Goal: Task Accomplishment & Management: Complete application form

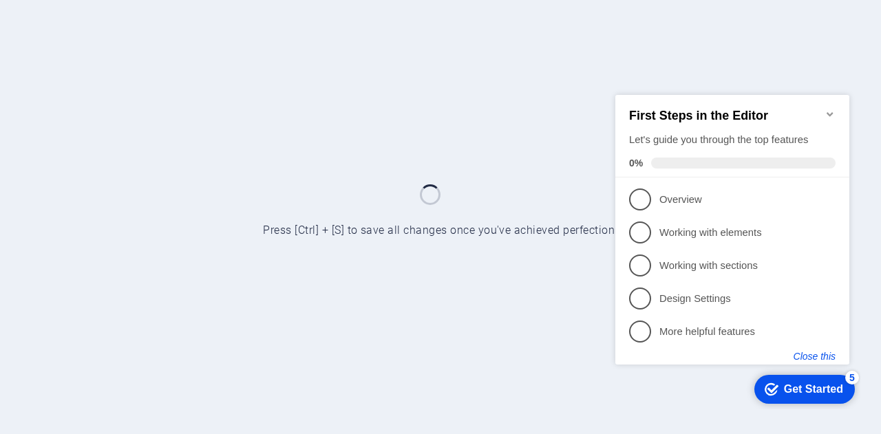
click at [825, 354] on button "Close this" at bounding box center [815, 355] width 42 height 11
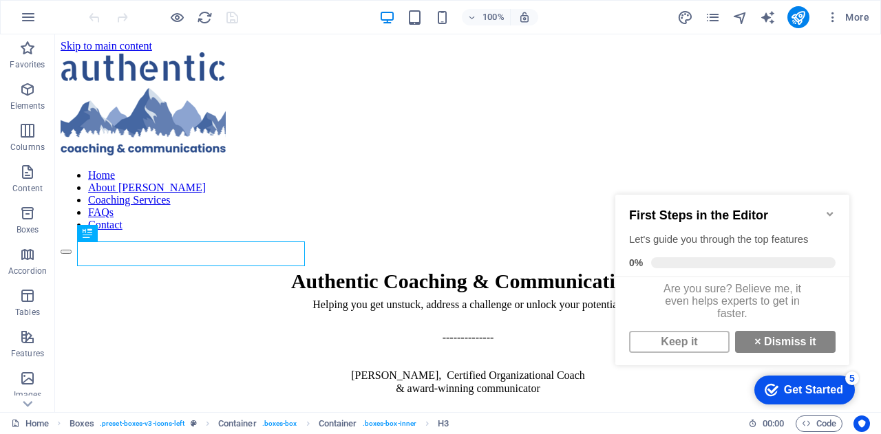
scroll to position [392, 0]
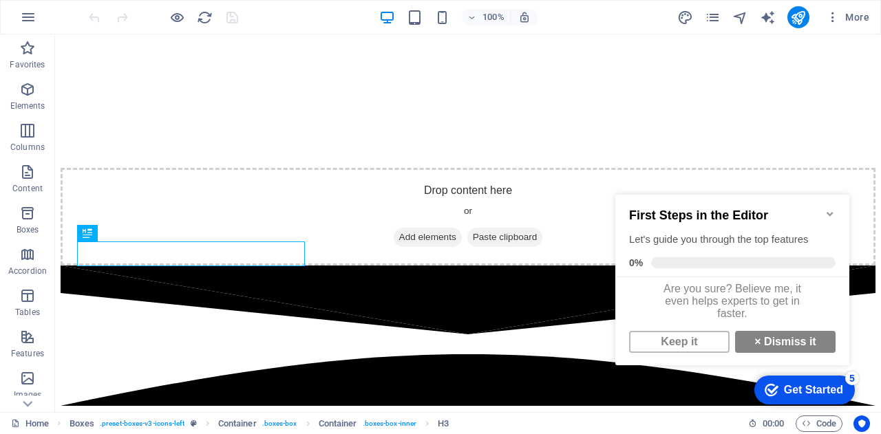
click at [830, 209] on icon "Minimize checklist" at bounding box center [830, 214] width 11 height 11
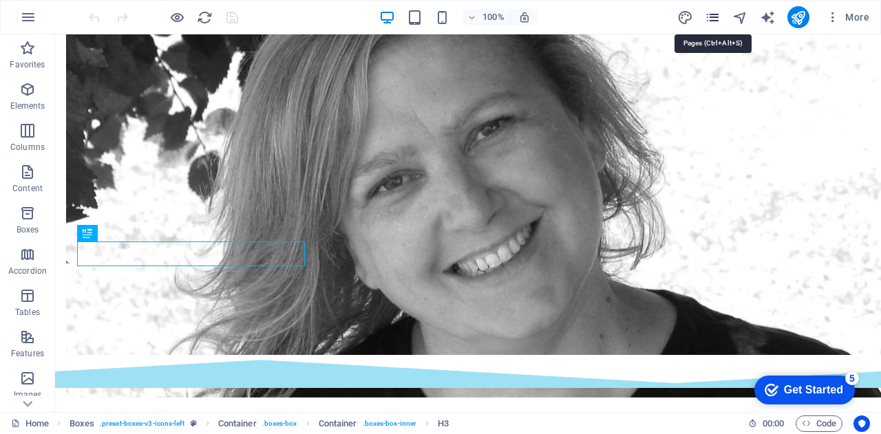
click at [711, 18] on icon "pages" at bounding box center [713, 18] width 16 height 16
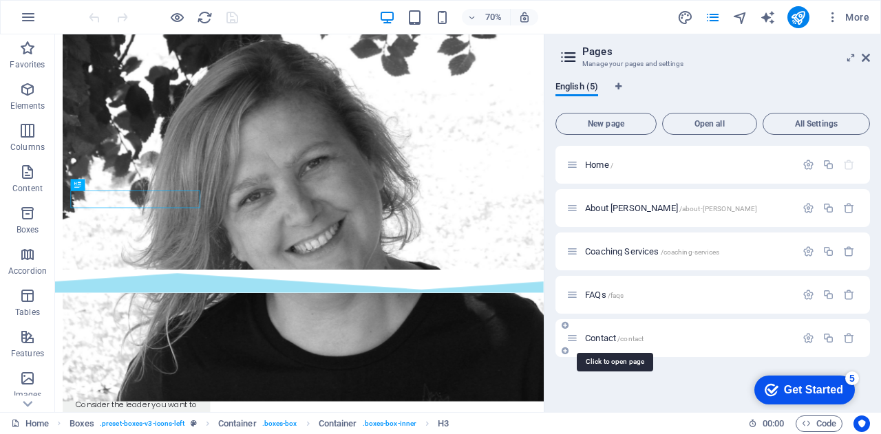
click at [602, 335] on span "Contact /contact" at bounding box center [614, 338] width 59 height 10
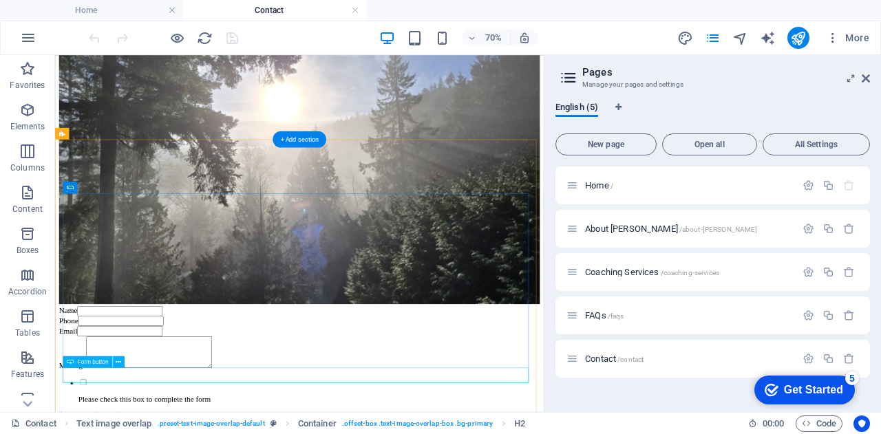
scroll to position [403, 0]
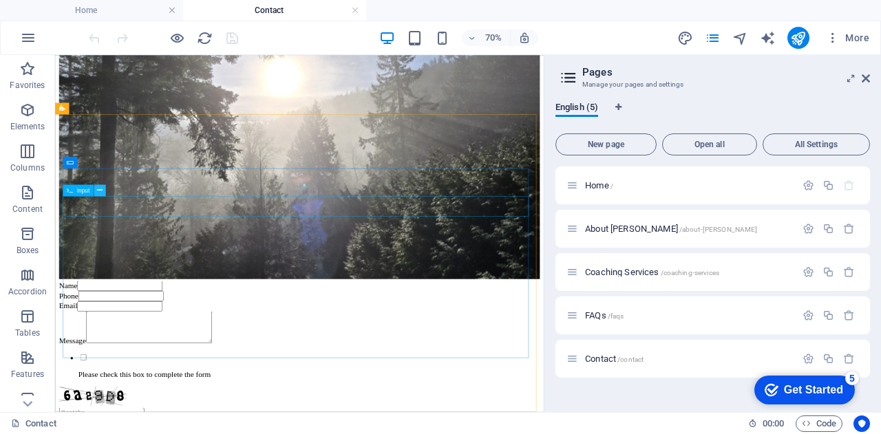
click at [102, 189] on icon at bounding box center [100, 190] width 6 height 10
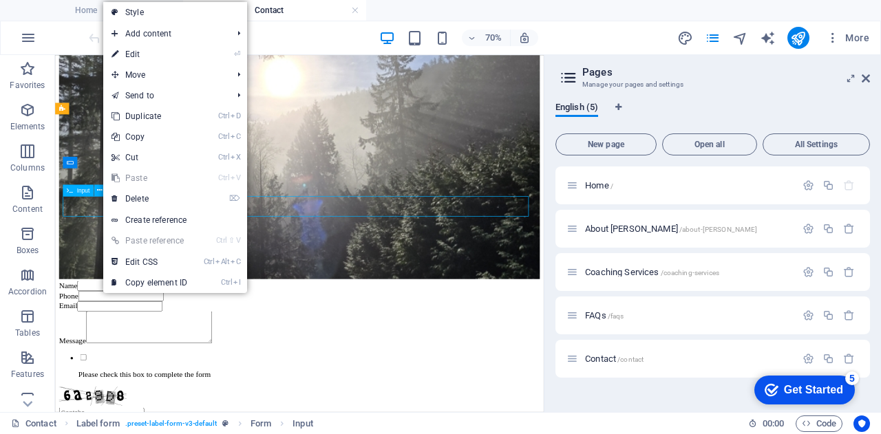
click at [81, 192] on span "Input" at bounding box center [83, 190] width 13 height 6
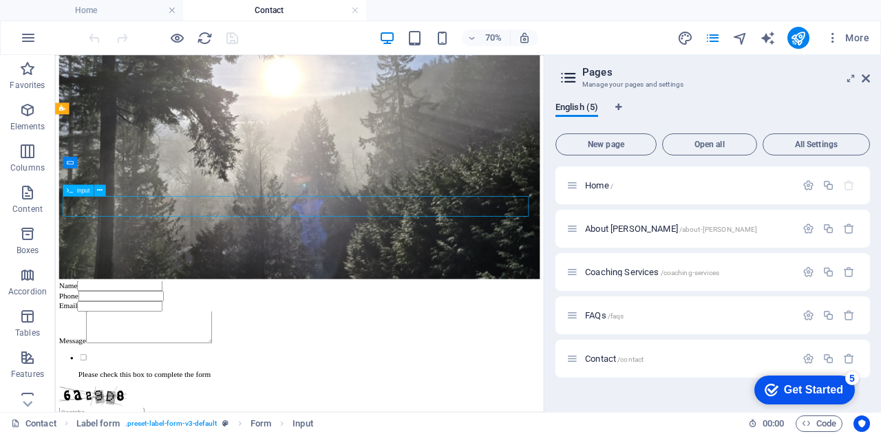
click at [80, 191] on span "Input" at bounding box center [83, 190] width 13 height 6
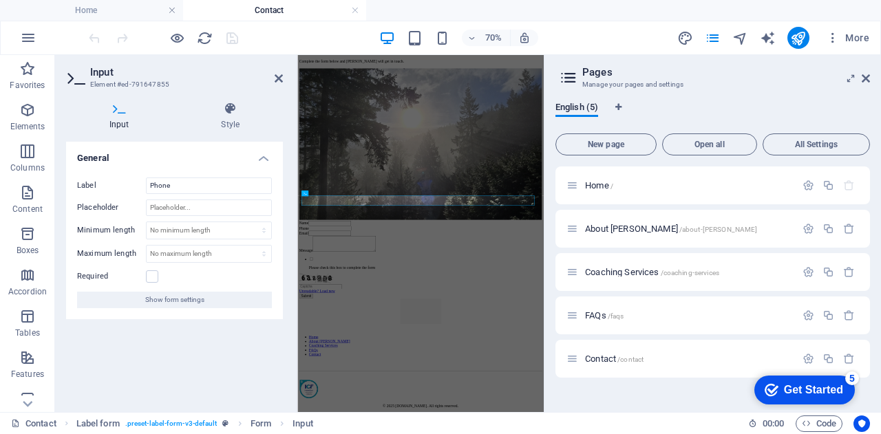
scroll to position [203, 0]
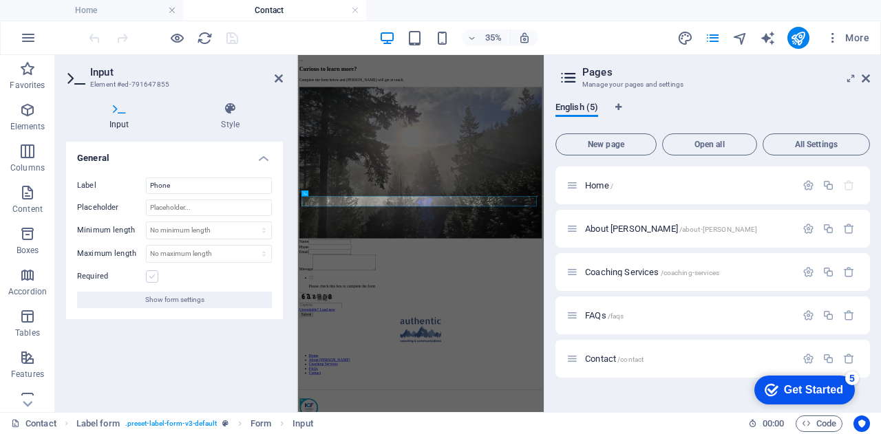
click at [152, 276] on label at bounding box center [152, 277] width 12 height 12
click at [0, 0] on input "Required" at bounding box center [0, 0] width 0 height 0
click at [152, 276] on label at bounding box center [152, 277] width 12 height 12
click at [0, 0] on input "Required" at bounding box center [0, 0] width 0 height 0
click at [280, 78] on icon at bounding box center [279, 78] width 8 height 11
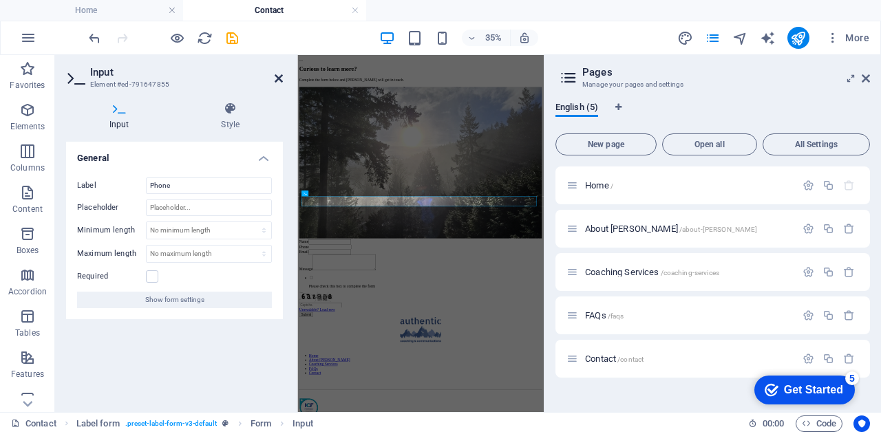
scroll to position [202, 0]
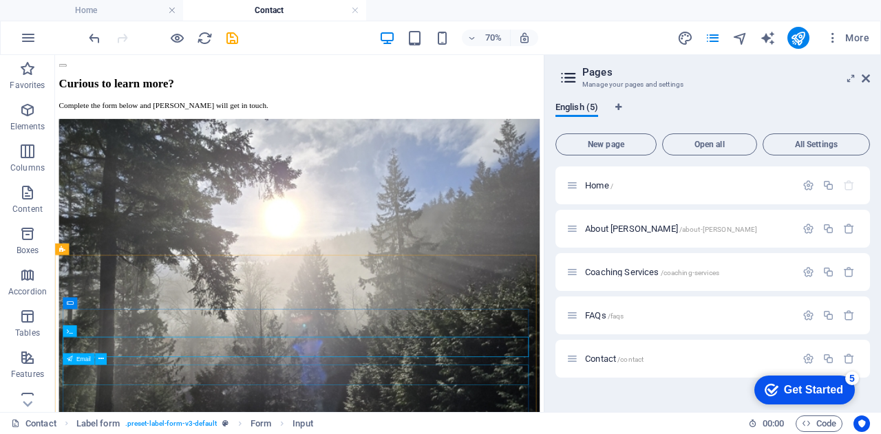
click at [80, 357] on span "Email" at bounding box center [83, 360] width 14 height 6
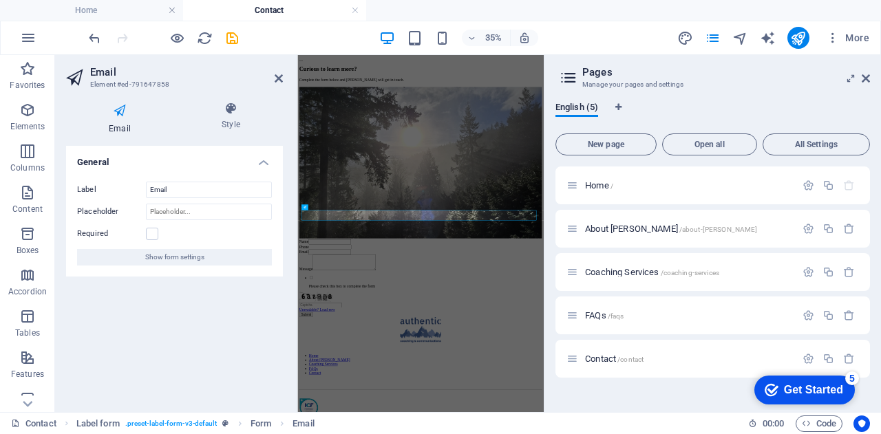
scroll to position [203, 0]
click at [151, 231] on label at bounding box center [152, 234] width 12 height 12
click at [0, 0] on input "Required" at bounding box center [0, 0] width 0 height 0
click at [279, 77] on icon at bounding box center [279, 78] width 8 height 11
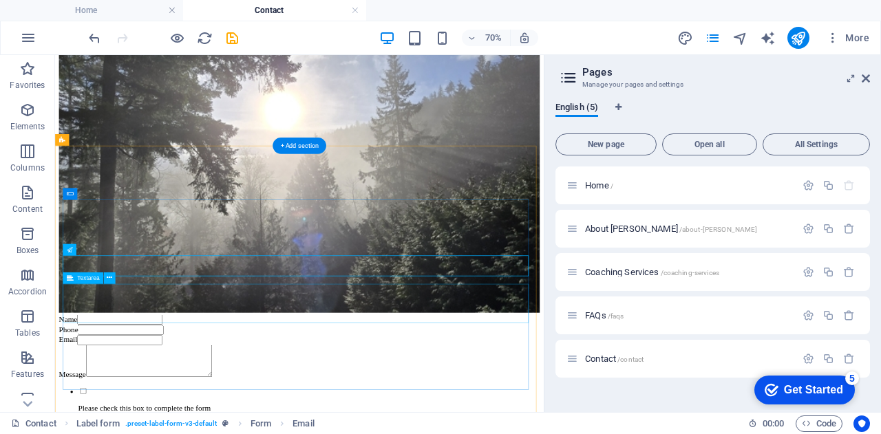
scroll to position [358, 0]
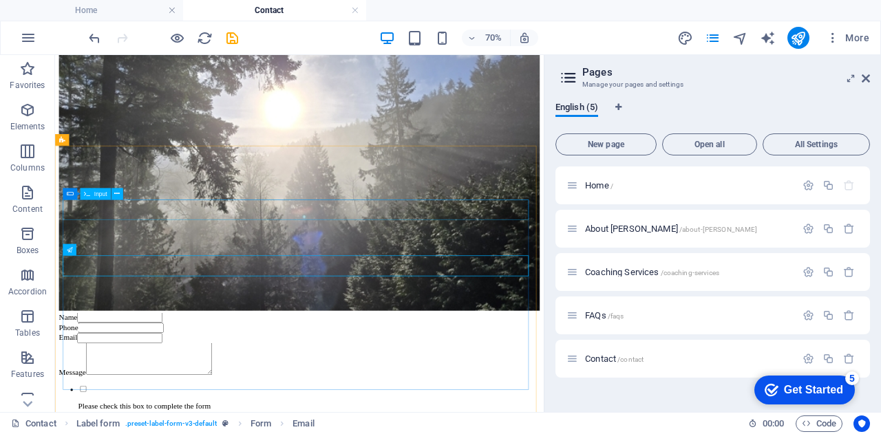
click at [96, 194] on span "Input" at bounding box center [100, 194] width 13 height 6
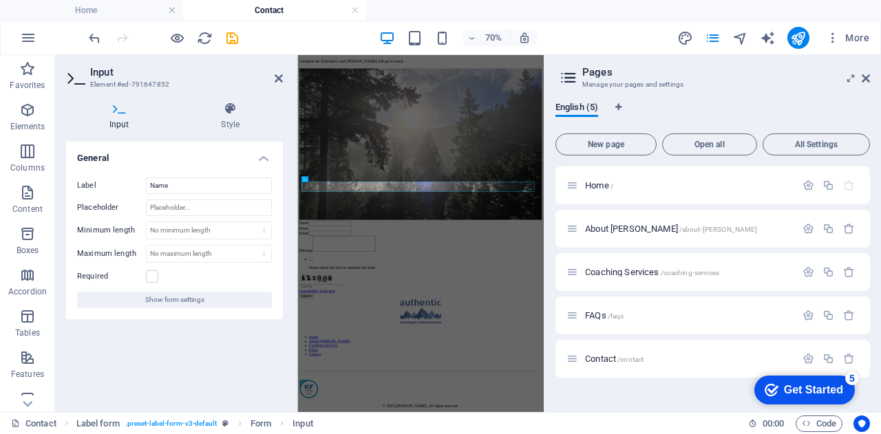
scroll to position [203, 0]
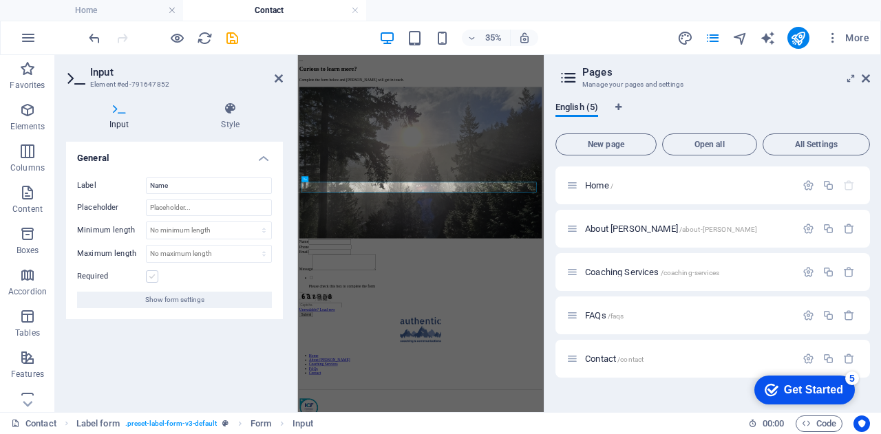
click at [151, 273] on label at bounding box center [152, 277] width 12 height 12
click at [0, 0] on input "Required" at bounding box center [0, 0] width 0 height 0
click at [278, 77] on icon at bounding box center [279, 78] width 8 height 11
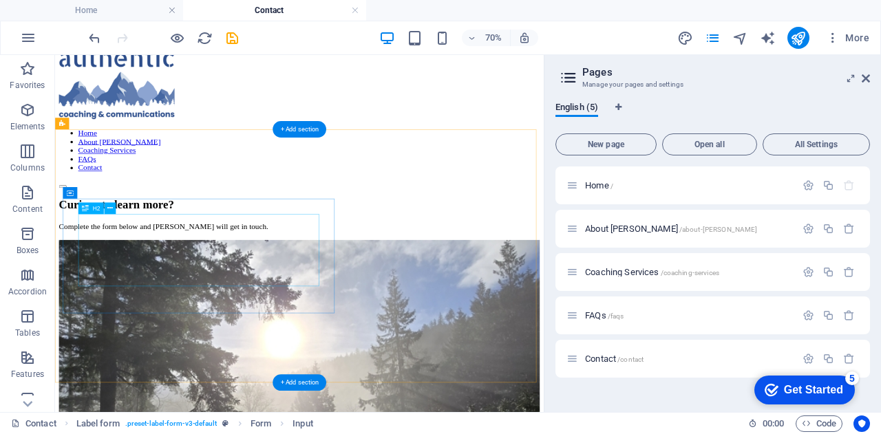
scroll to position [0, 0]
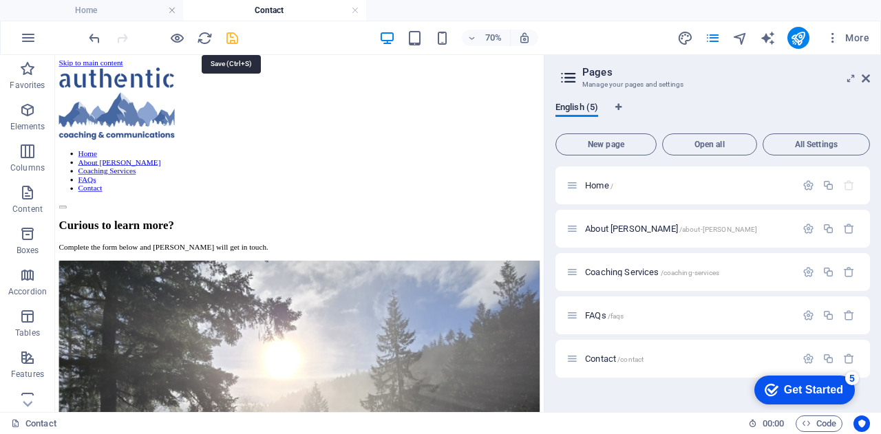
click at [240, 36] on icon "save" at bounding box center [232, 38] width 16 height 16
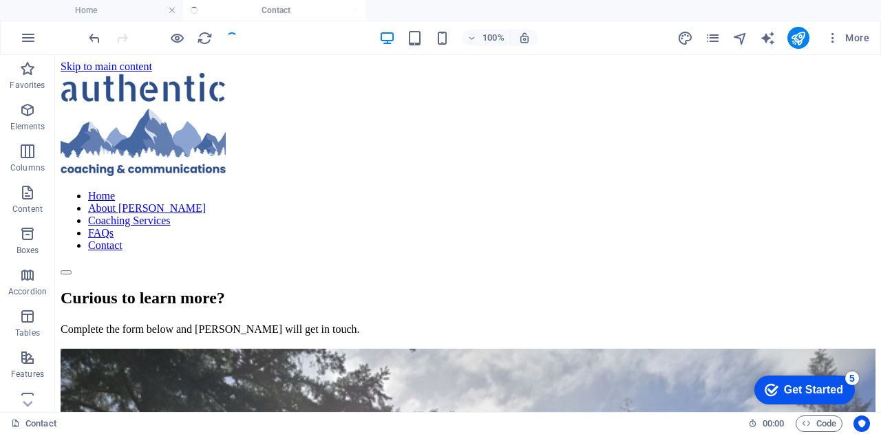
click at [240, 36] on div at bounding box center [163, 38] width 154 height 22
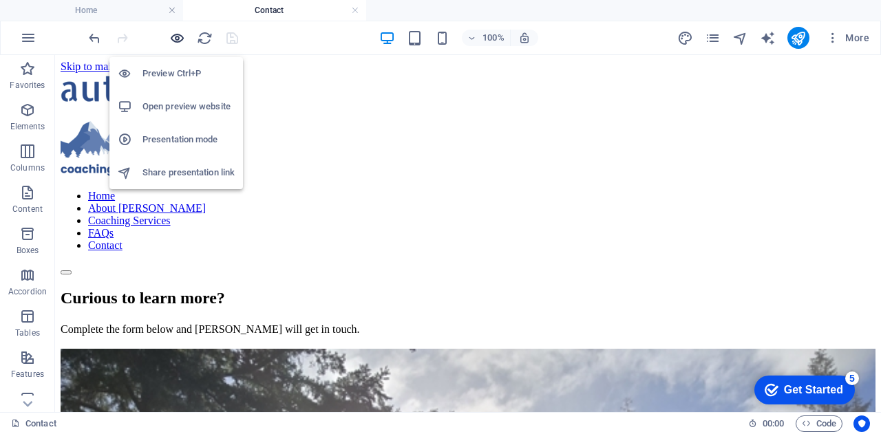
click at [177, 36] on icon "button" at bounding box center [177, 38] width 16 height 16
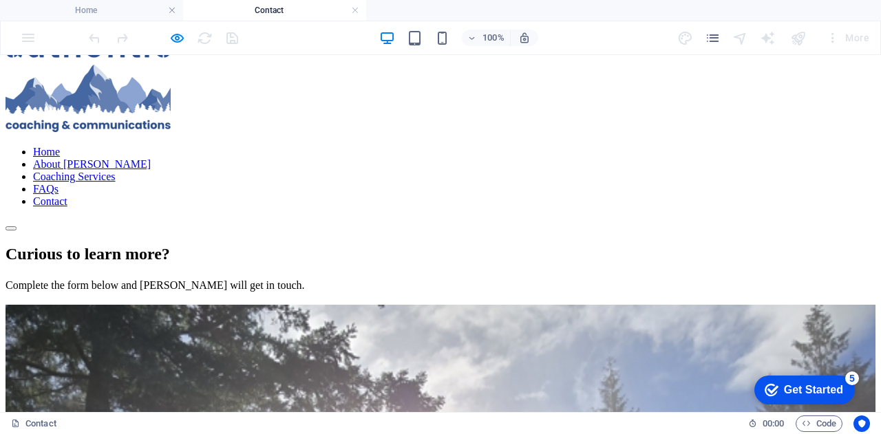
scroll to position [43, 0]
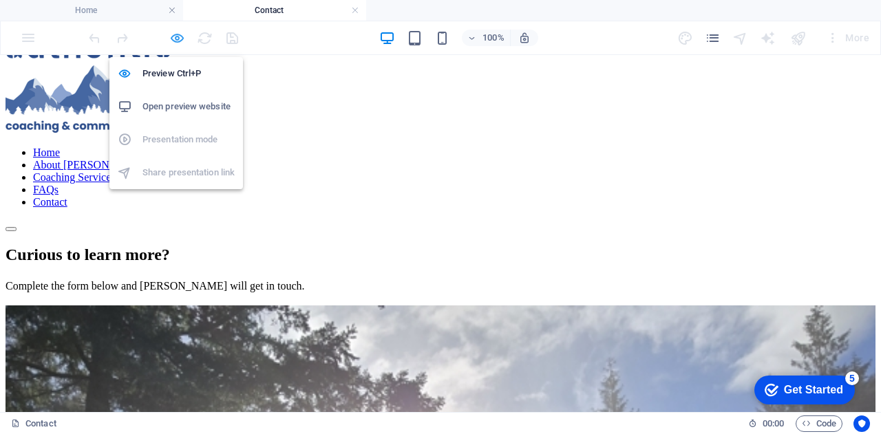
click at [173, 36] on icon "button" at bounding box center [177, 38] width 16 height 16
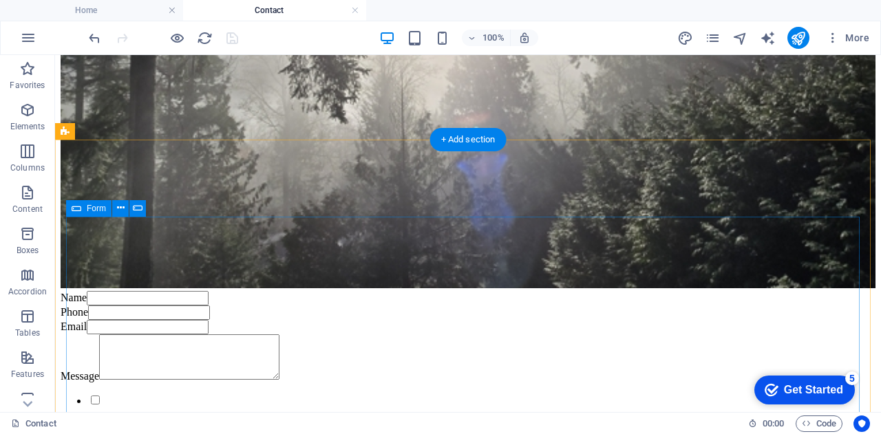
scroll to position [572, 0]
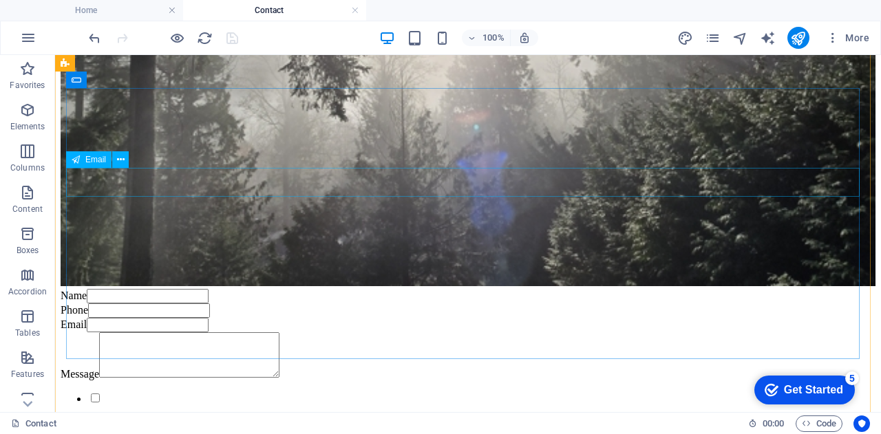
click at [98, 163] on span "Email" at bounding box center [95, 160] width 21 height 8
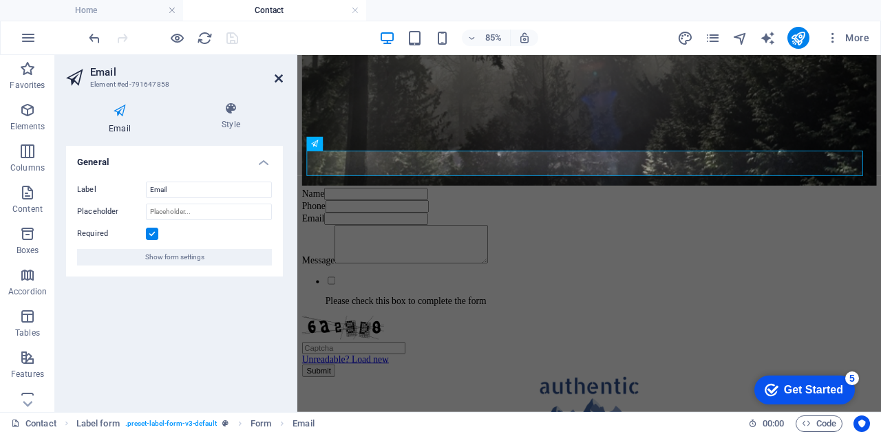
click at [277, 75] on icon at bounding box center [279, 78] width 8 height 11
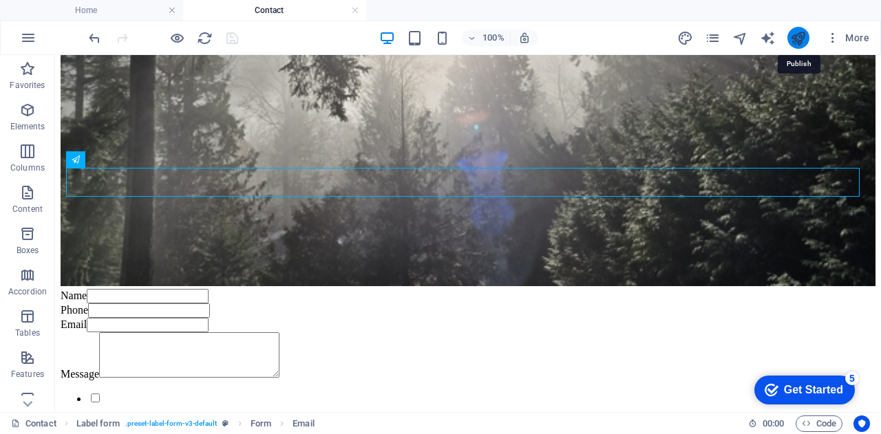
click at [795, 36] on icon "publish" at bounding box center [798, 38] width 16 height 16
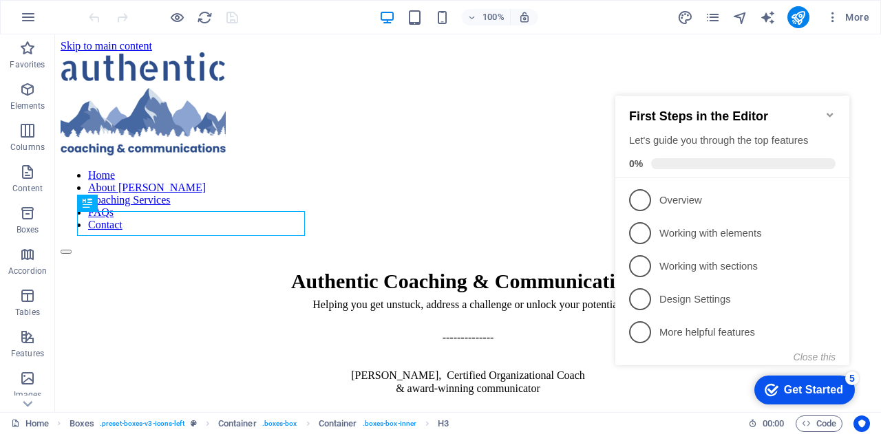
scroll to position [423, 0]
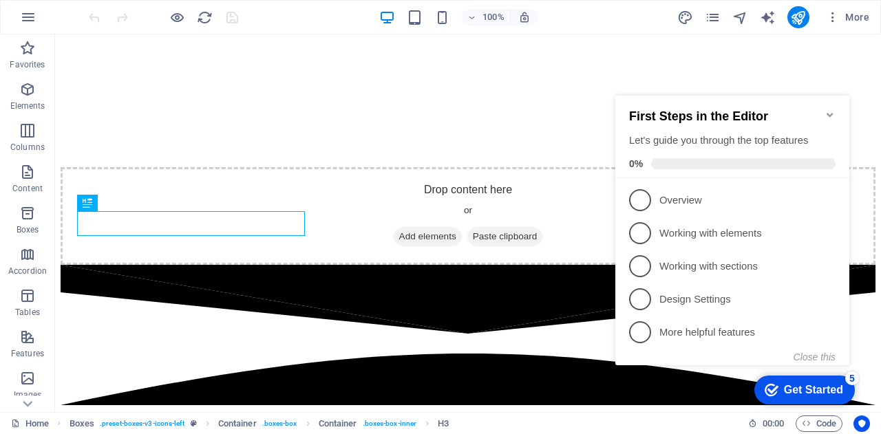
click at [832, 109] on icon "Minimize checklist" at bounding box center [830, 114] width 11 height 11
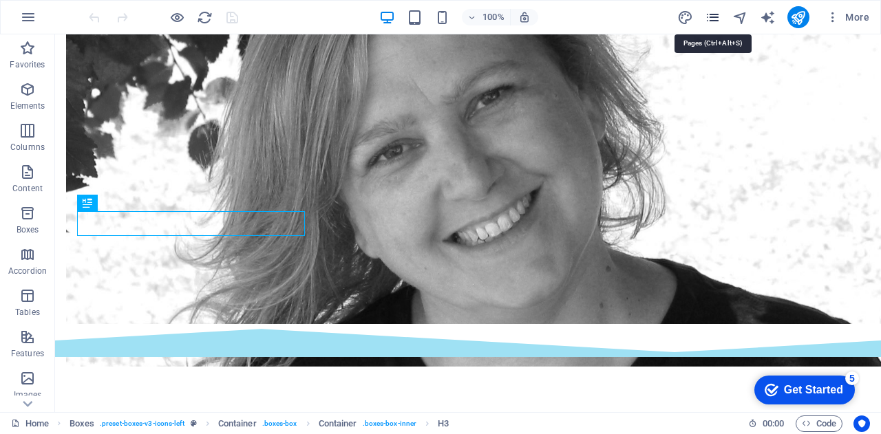
click at [720, 14] on icon "pages" at bounding box center [713, 18] width 16 height 16
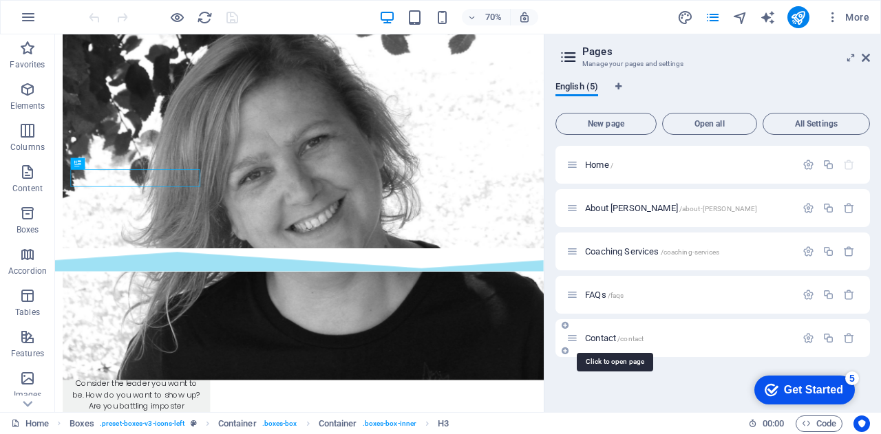
click at [598, 339] on span "Contact /contact" at bounding box center [614, 338] width 59 height 10
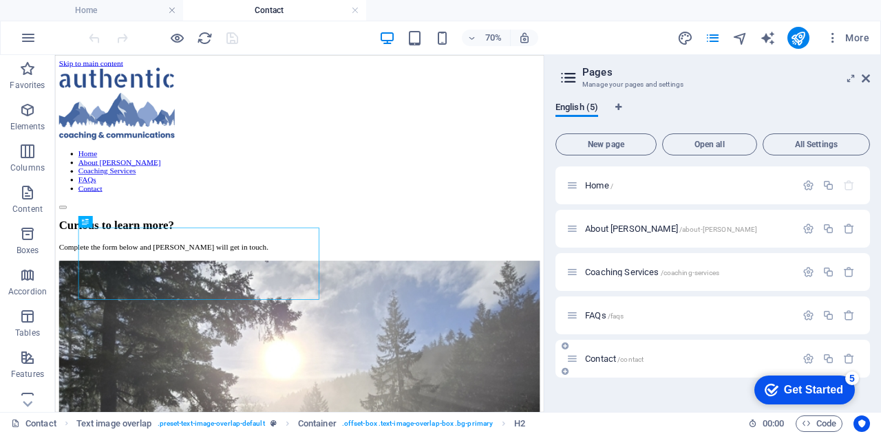
scroll to position [0, 0]
click at [862, 77] on icon at bounding box center [866, 78] width 8 height 11
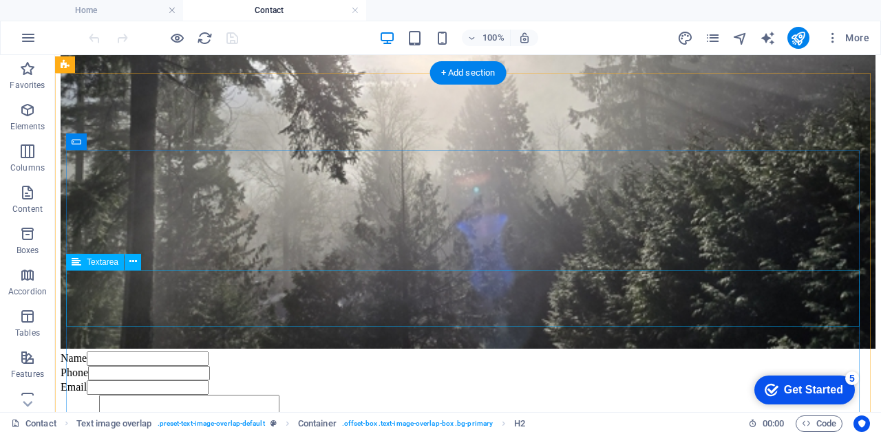
scroll to position [509, 0]
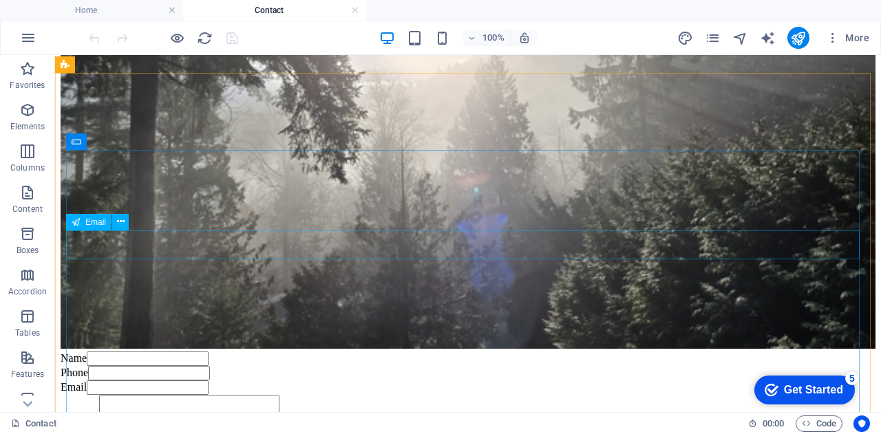
click at [92, 220] on span "Email" at bounding box center [95, 222] width 21 height 8
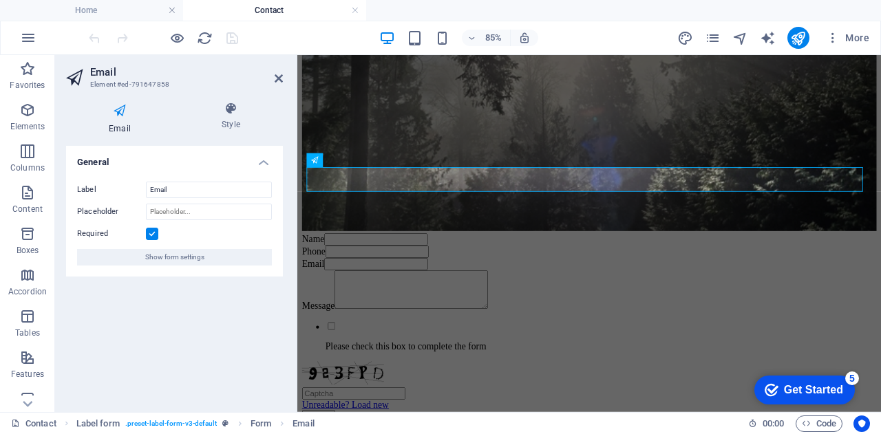
scroll to position [544, 0]
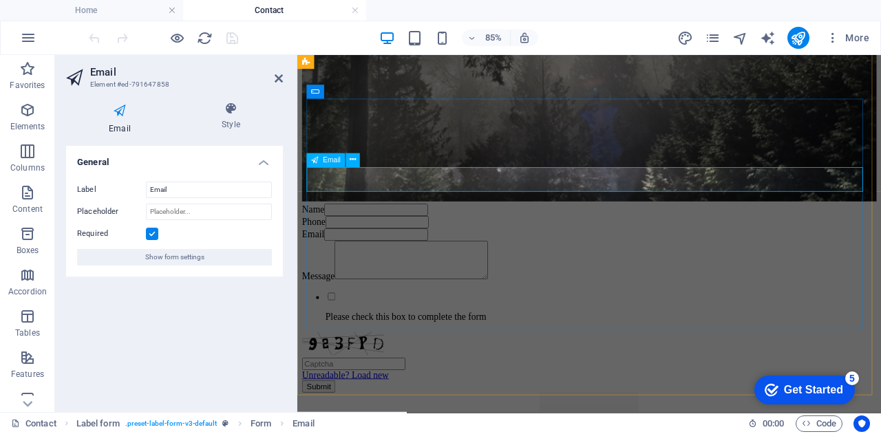
click at [353, 260] on div "Email" at bounding box center [641, 267] width 676 height 14
click at [346, 260] on div "Email" at bounding box center [641, 267] width 676 height 14
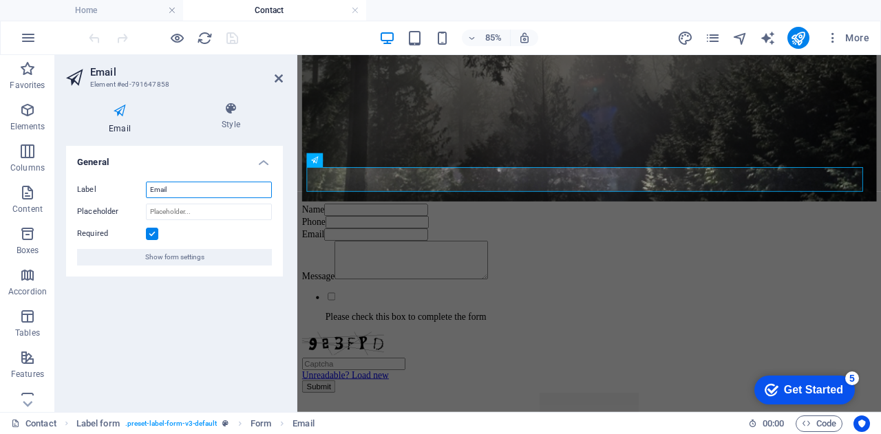
click at [191, 186] on input "Email" at bounding box center [209, 190] width 126 height 17
type input "Email (required)"
click at [277, 76] on icon at bounding box center [279, 78] width 8 height 11
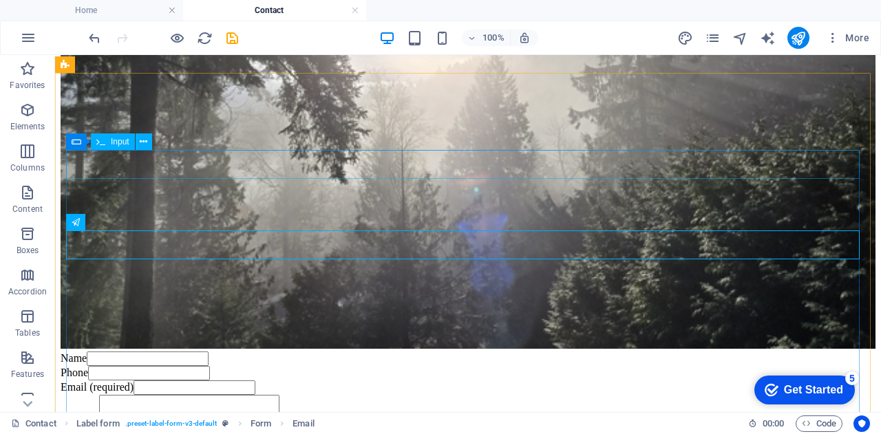
click at [112, 143] on span "Input" at bounding box center [120, 142] width 19 height 8
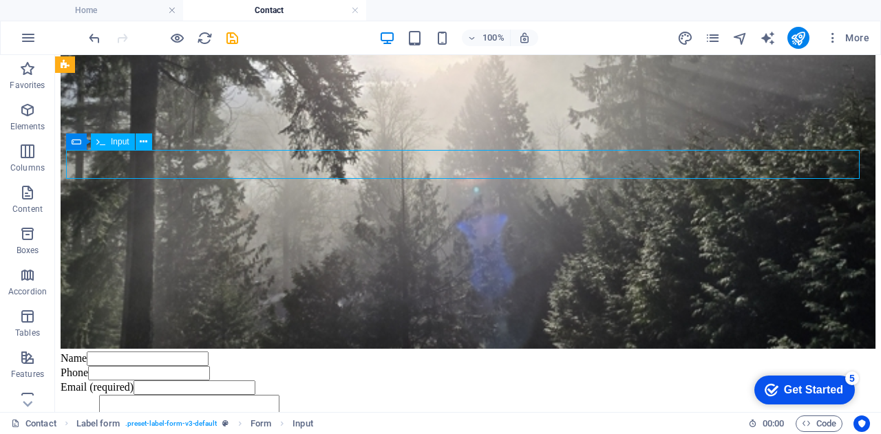
click at [112, 143] on span "Input" at bounding box center [120, 142] width 19 height 8
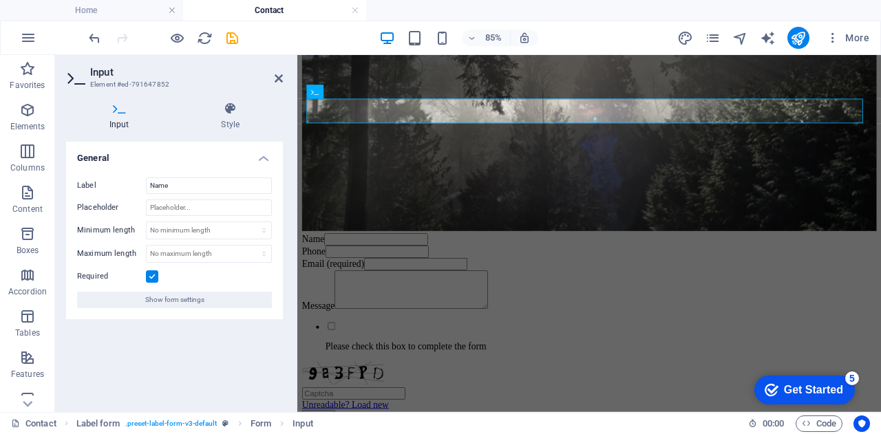
scroll to position [544, 0]
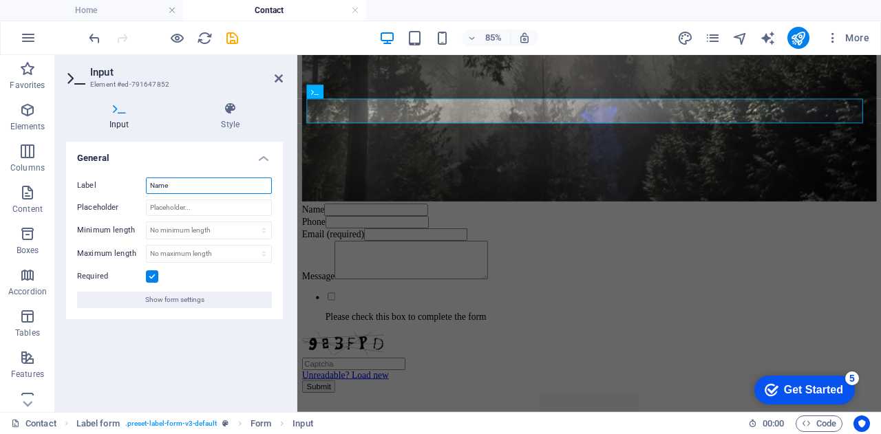
click at [191, 182] on input "Name" at bounding box center [209, 186] width 126 height 17
type input "Name (required)"
click at [277, 74] on icon at bounding box center [279, 78] width 8 height 11
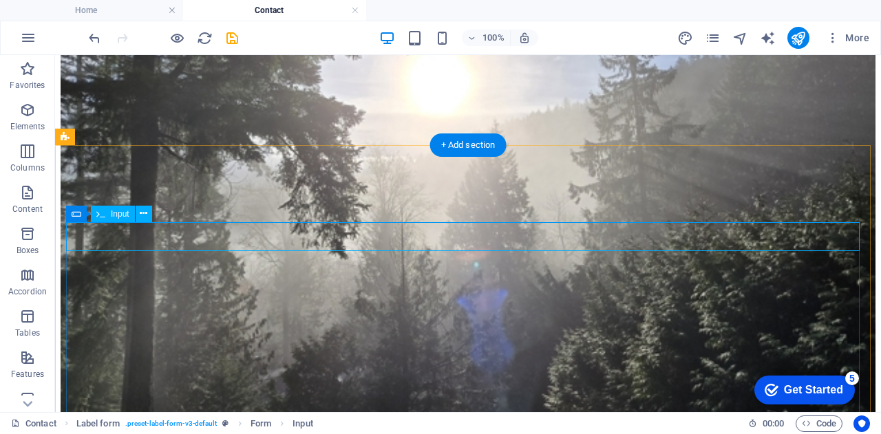
scroll to position [427, 0]
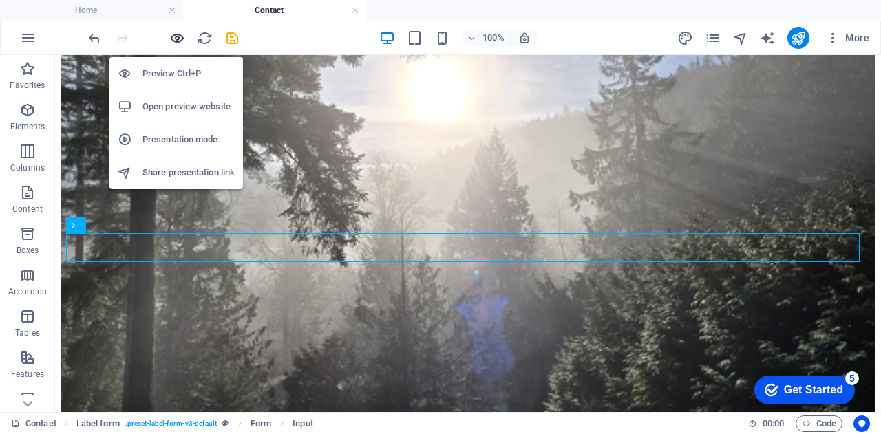
click at [177, 39] on icon "button" at bounding box center [177, 38] width 16 height 16
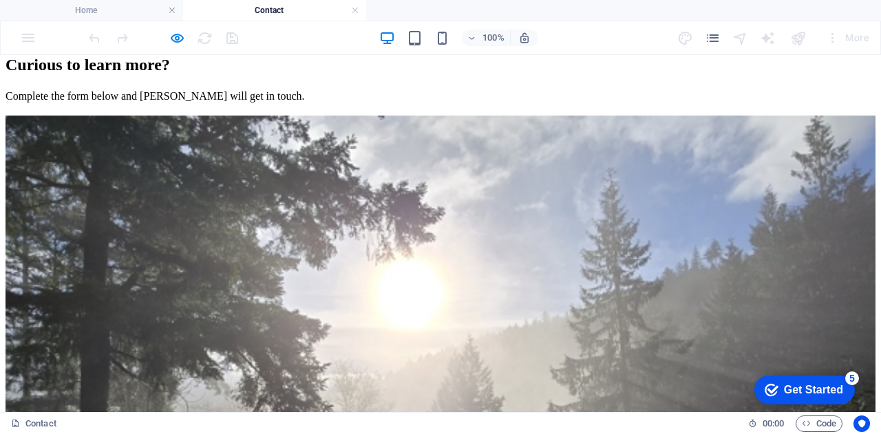
scroll to position [0, 0]
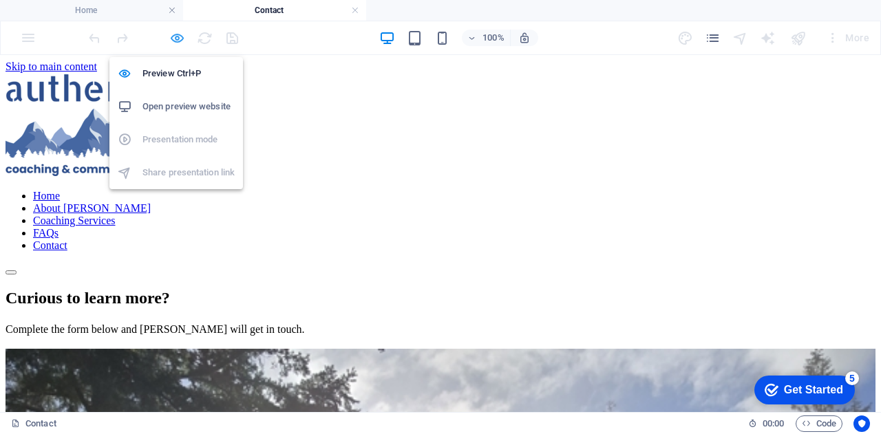
click at [177, 36] on icon "button" at bounding box center [177, 38] width 16 height 16
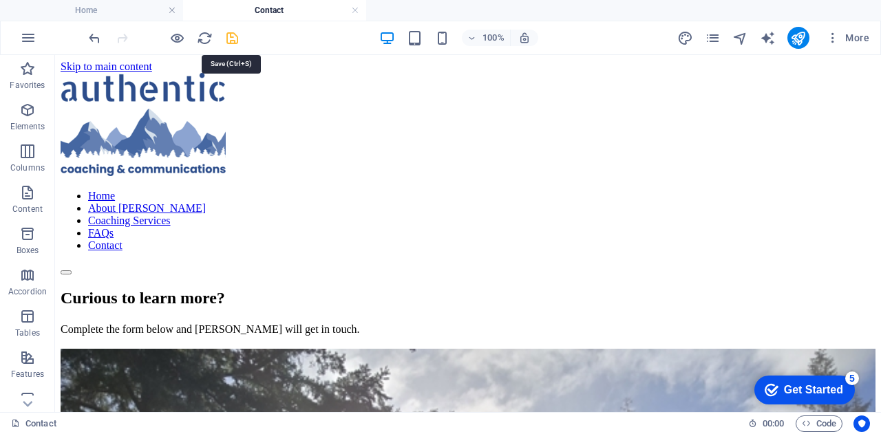
click at [235, 37] on icon "save" at bounding box center [232, 38] width 16 height 16
click at [795, 33] on icon "publish" at bounding box center [798, 38] width 16 height 16
